Goal: Information Seeking & Learning: Learn about a topic

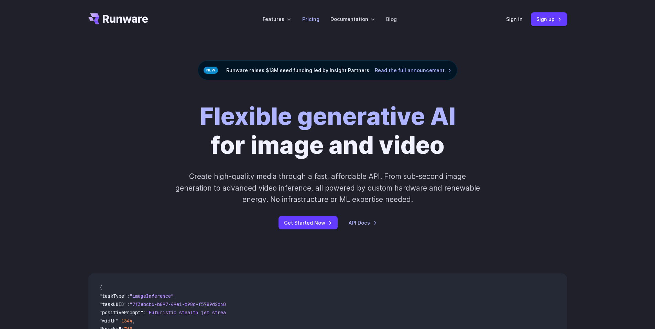
click at [317, 21] on link "Pricing" at bounding box center [310, 19] width 17 height 8
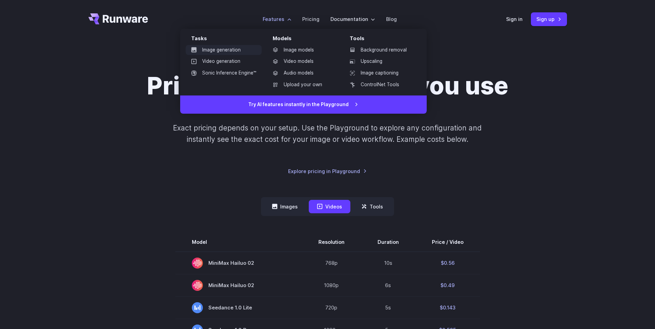
click at [233, 48] on link "Image generation" at bounding box center [224, 50] width 76 height 10
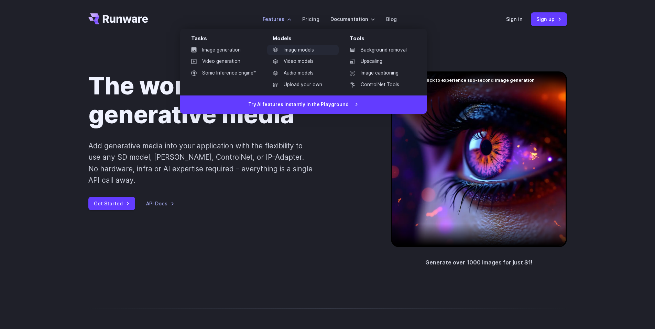
click at [300, 49] on link "Image models" at bounding box center [303, 50] width 72 height 10
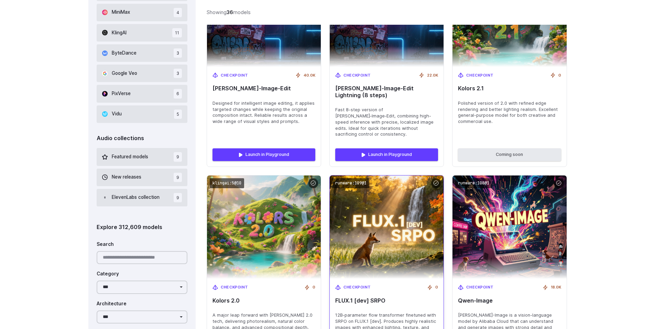
scroll to position [582, 0]
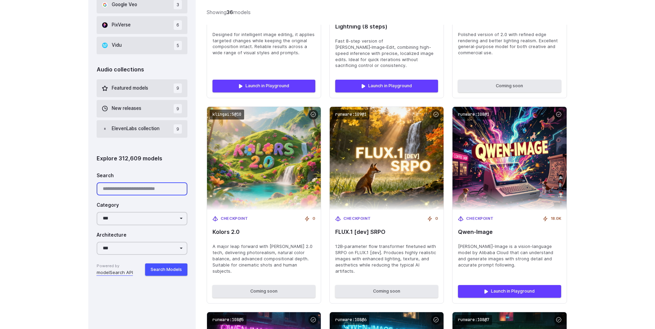
click at [129, 192] on input "Search" at bounding box center [142, 189] width 91 height 13
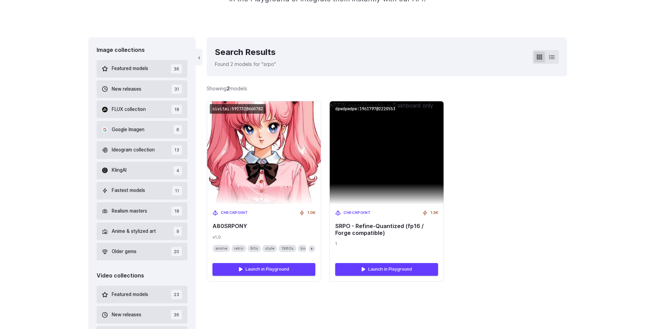
scroll to position [164, 0]
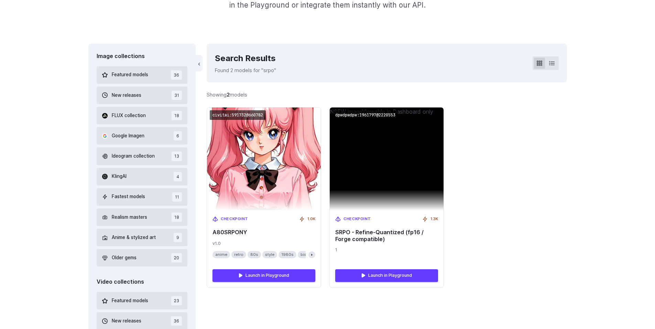
type input "****"
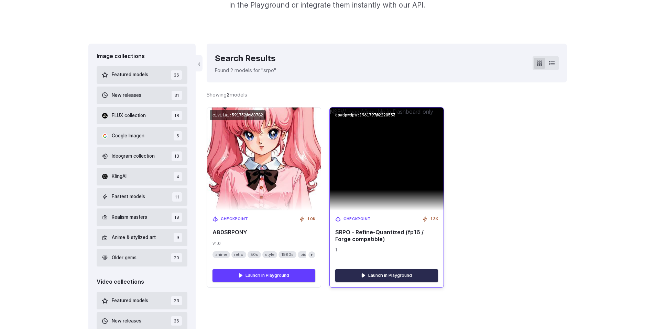
click at [375, 273] on link "Launch in Playground" at bounding box center [386, 276] width 103 height 12
